Goal: Task Accomplishment & Management: Use online tool/utility

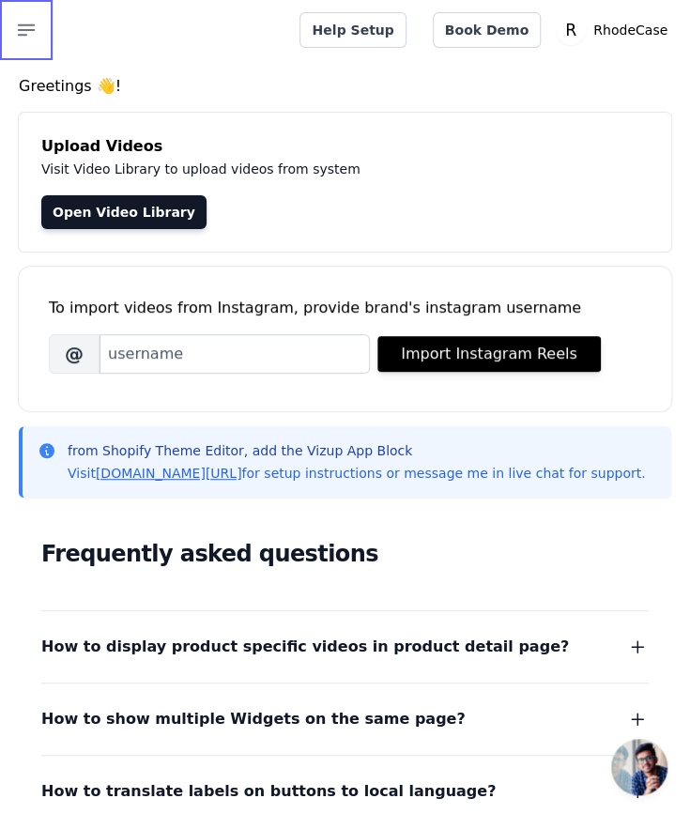
click at [19, 20] on icon "button" at bounding box center [26, 30] width 23 height 23
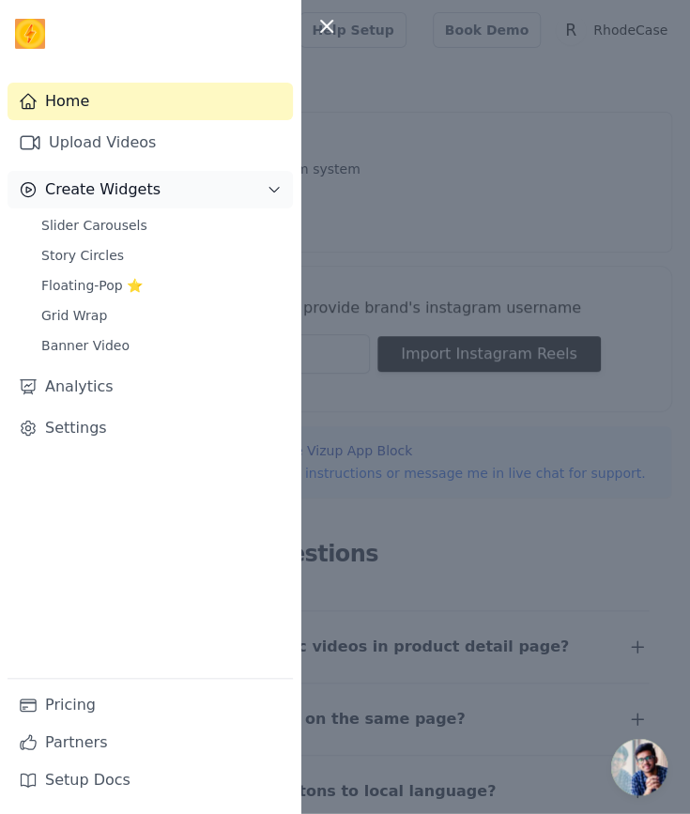
click at [244, 195] on button "Create Widgets" at bounding box center [150, 190] width 285 height 38
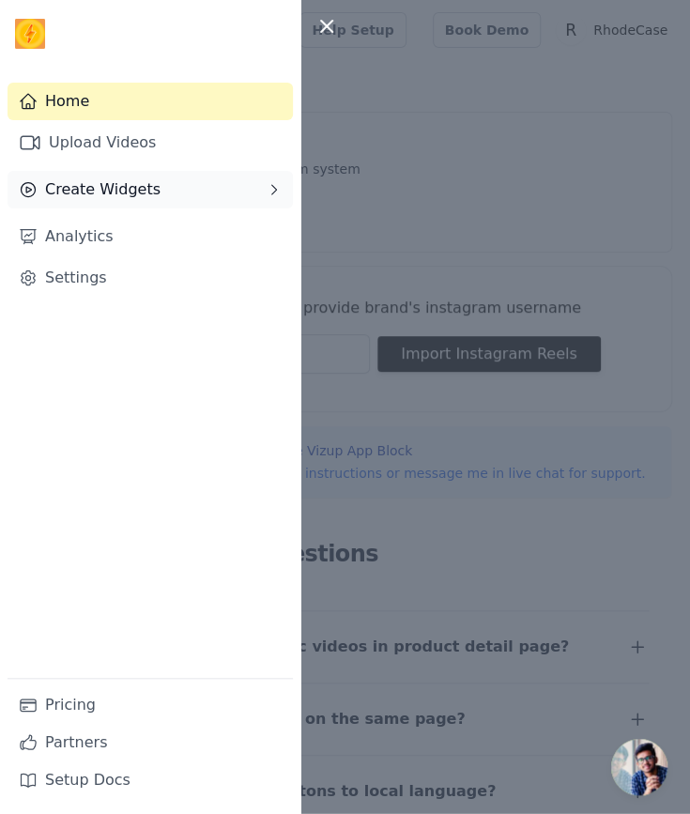
click at [244, 195] on button "Create Widgets" at bounding box center [150, 190] width 285 height 38
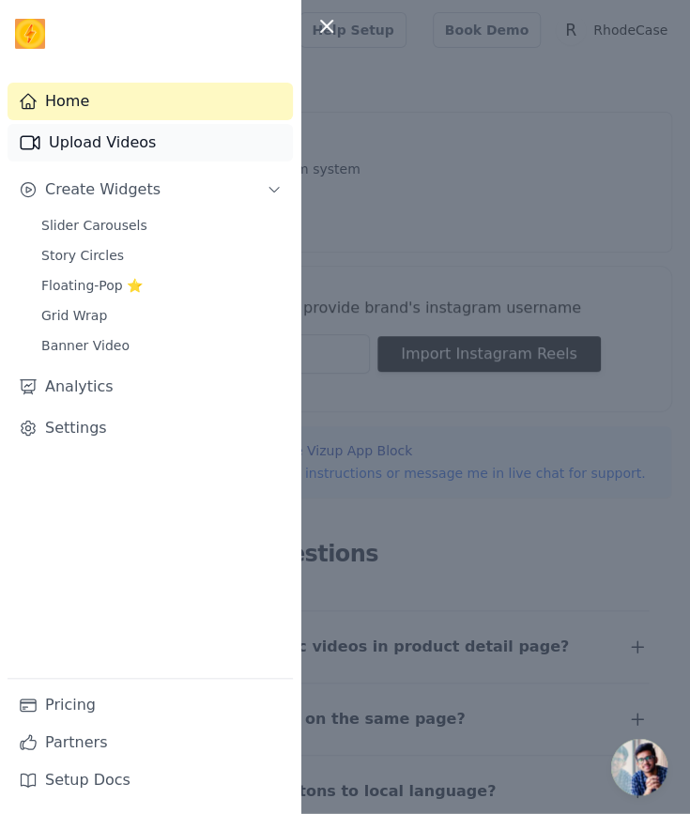
click at [117, 151] on link "Upload Videos" at bounding box center [150, 143] width 285 height 38
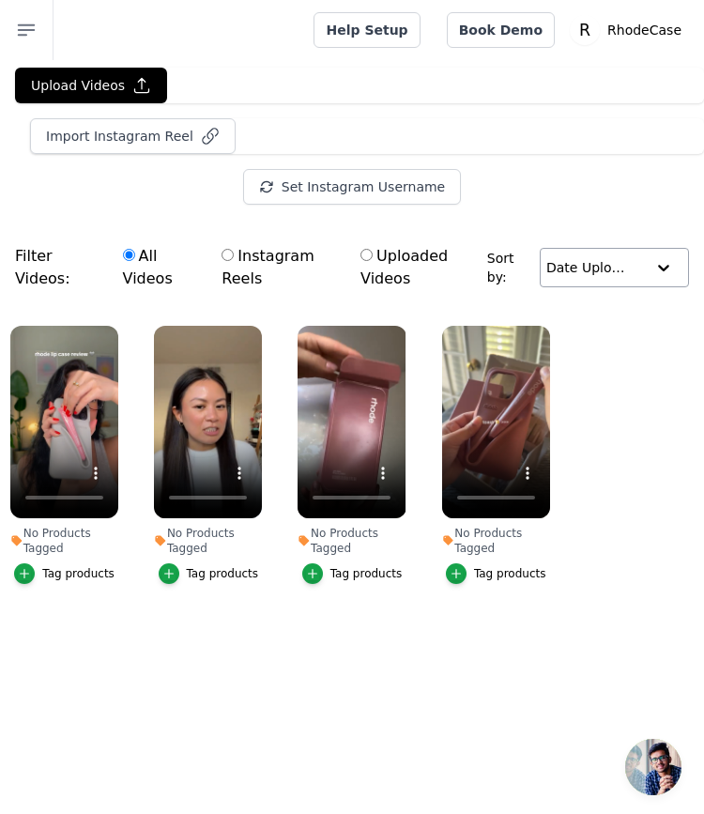
click at [655, 269] on div at bounding box center [664, 268] width 38 height 38
click at [321, 187] on button "Set Instagram Username" at bounding box center [352, 187] width 218 height 36
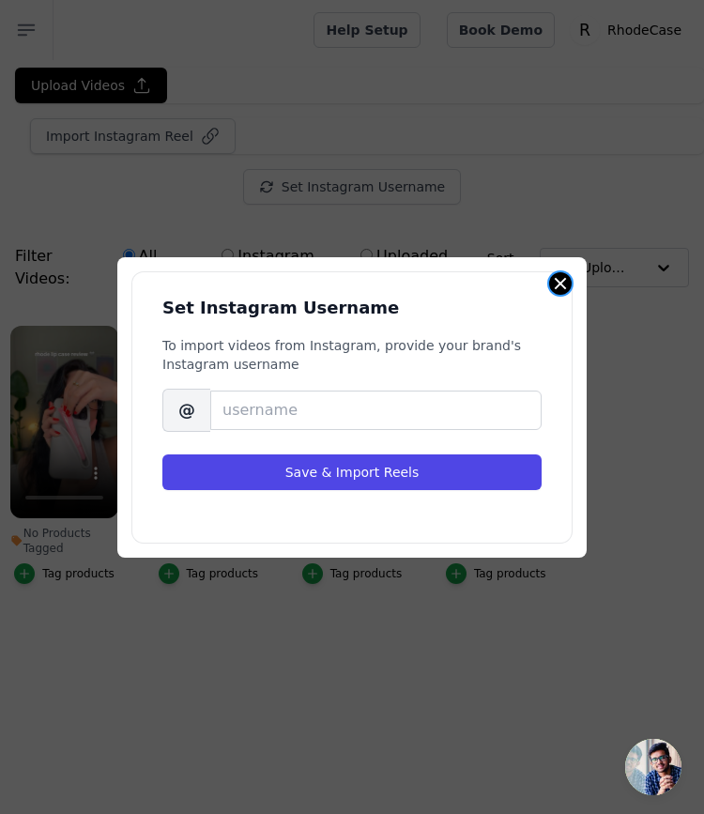
click at [557, 279] on button "Close modal" at bounding box center [560, 283] width 23 height 23
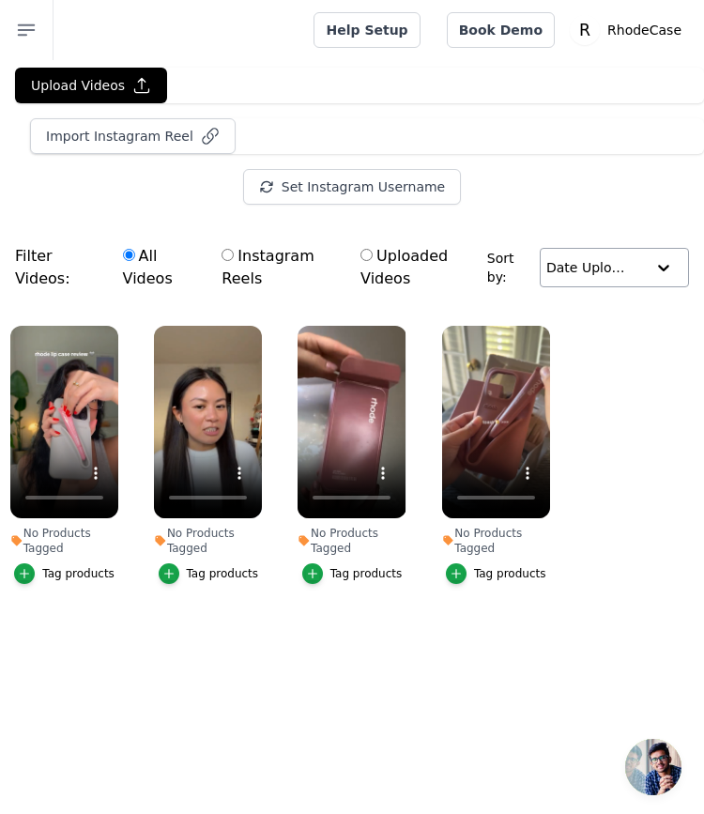
click at [599, 260] on input "text" at bounding box center [595, 268] width 99 height 38
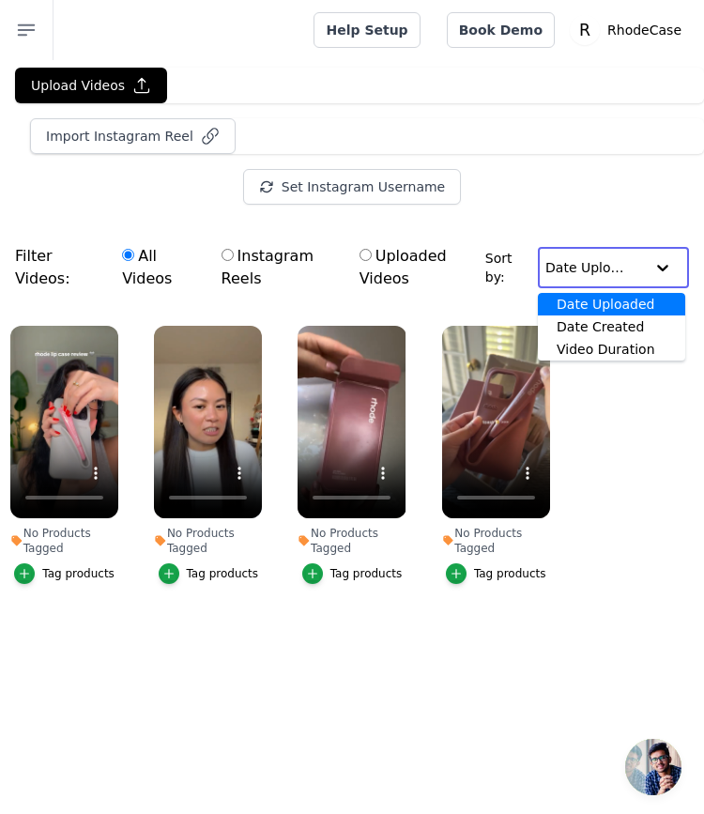
click at [599, 260] on input "text" at bounding box center [594, 268] width 99 height 38
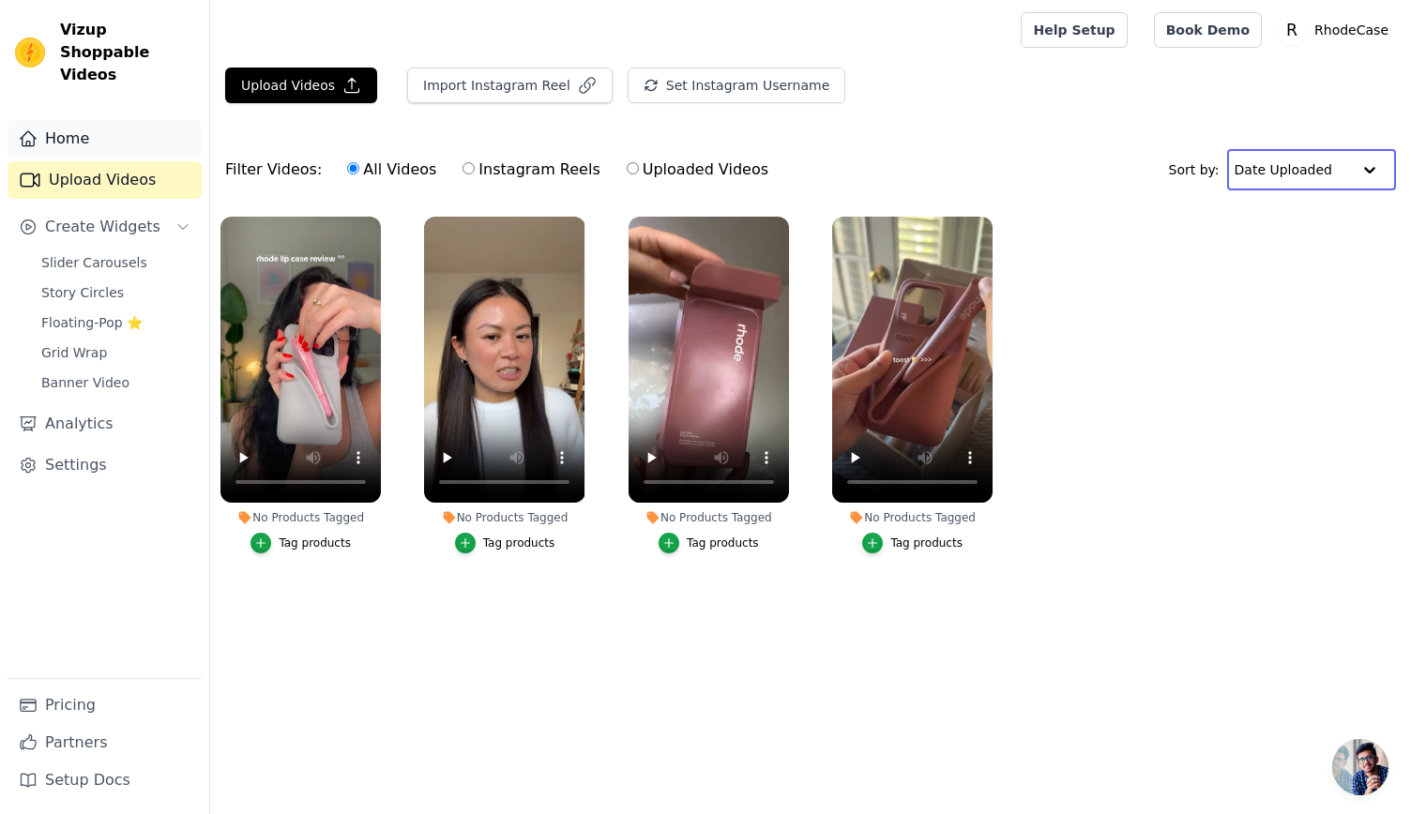
click at [88, 120] on link "Home" at bounding box center [105, 139] width 194 height 38
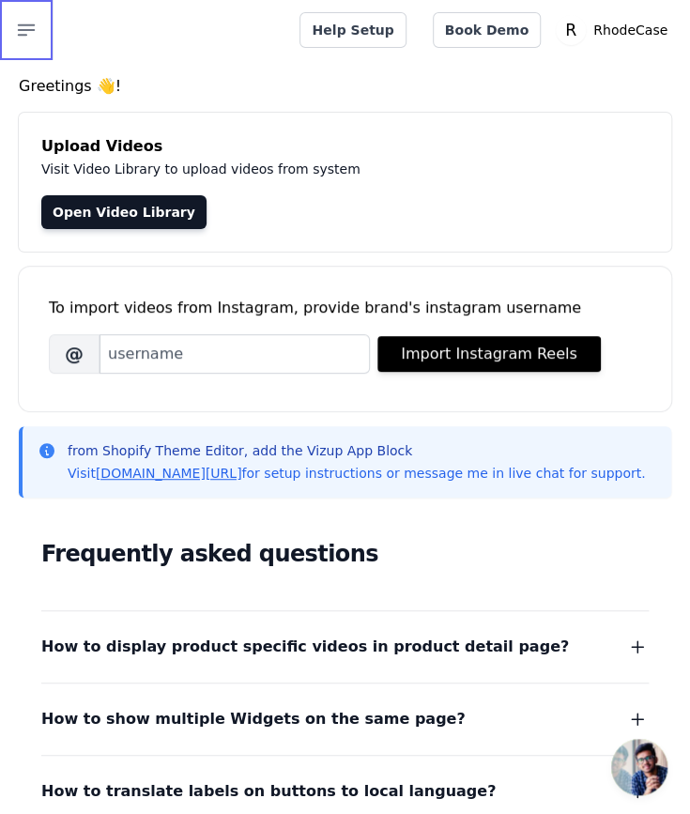
click at [10, 31] on button "Open sidebar" at bounding box center [26, 30] width 53 height 60
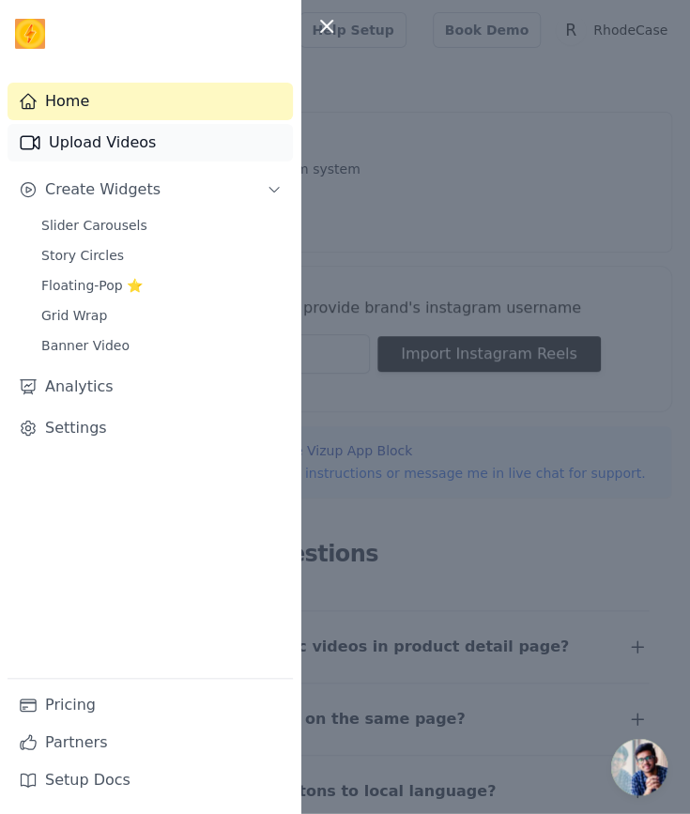
click at [122, 145] on link "Upload Videos" at bounding box center [150, 143] width 285 height 38
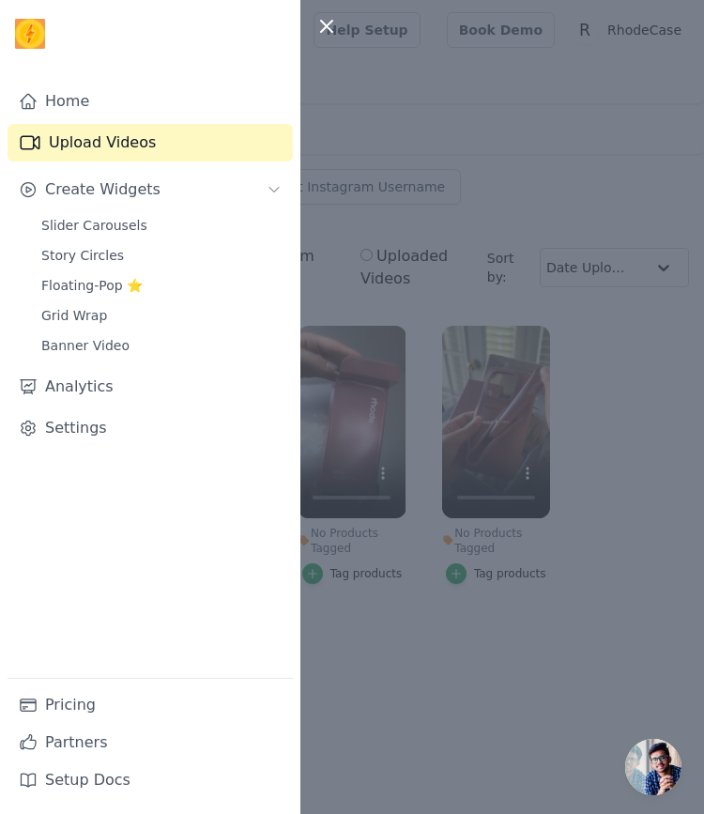
click at [624, 356] on div at bounding box center [352, 407] width 704 height 814
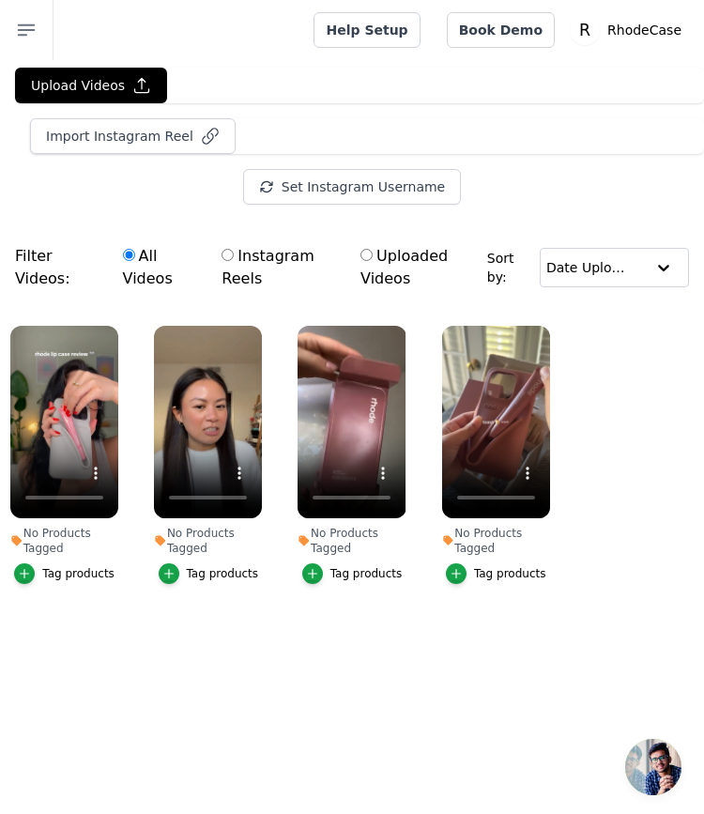
click at [680, 172] on div "Set Instagram Username Import Latest IG Reels" at bounding box center [352, 187] width 674 height 36
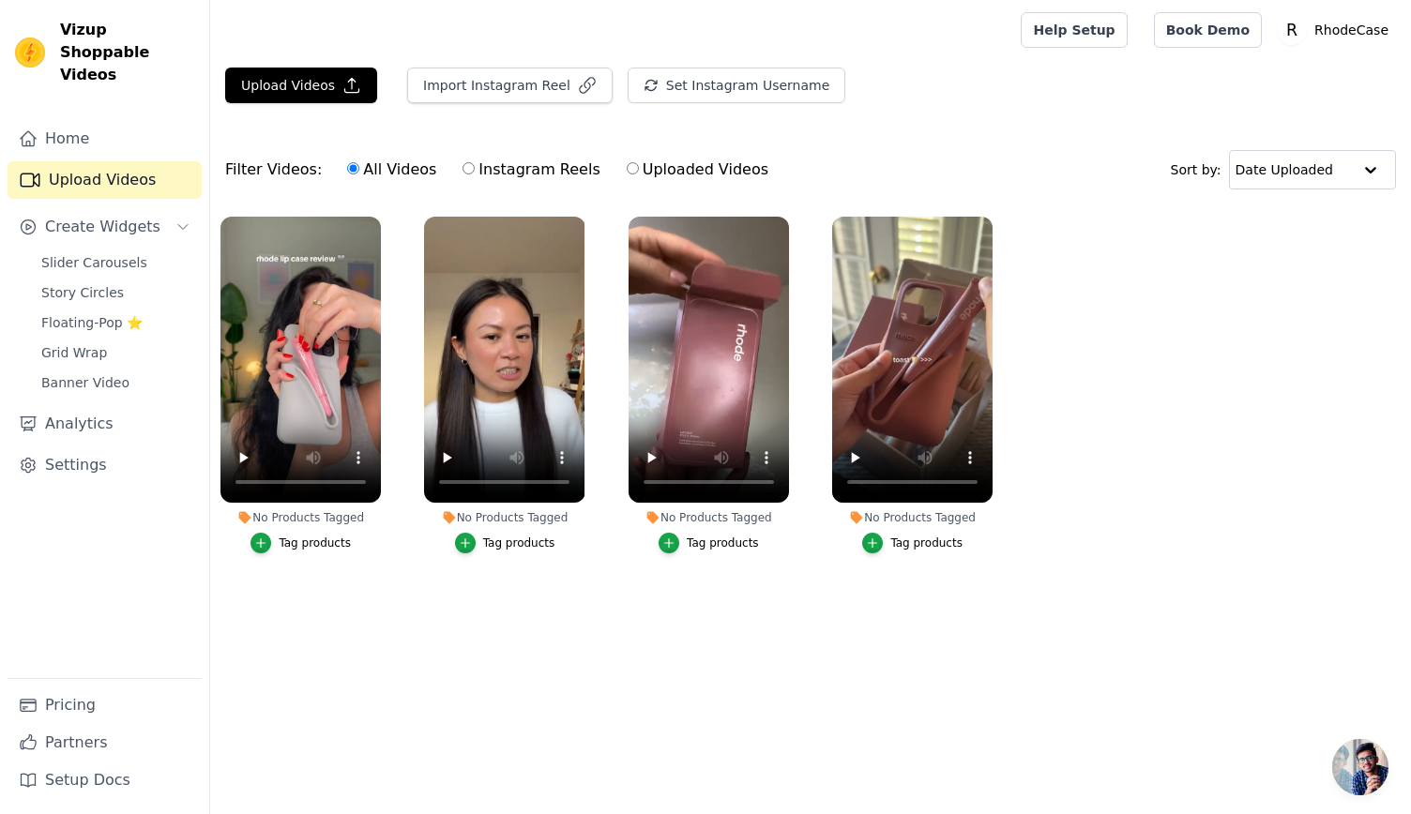
click at [614, 12] on div at bounding box center [611, 30] width 773 height 60
